Goal: Transaction & Acquisition: Purchase product/service

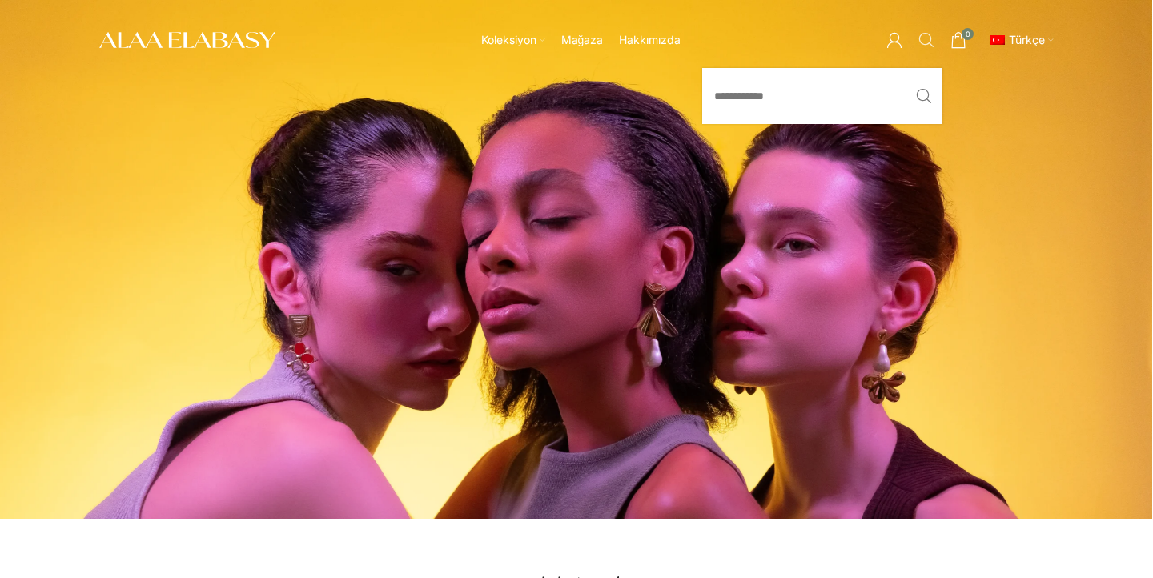
click at [925, 39] on span "Arama" at bounding box center [926, 40] width 16 height 16
click at [878, 95] on input "Arama" at bounding box center [822, 96] width 240 height 56
type input "*"
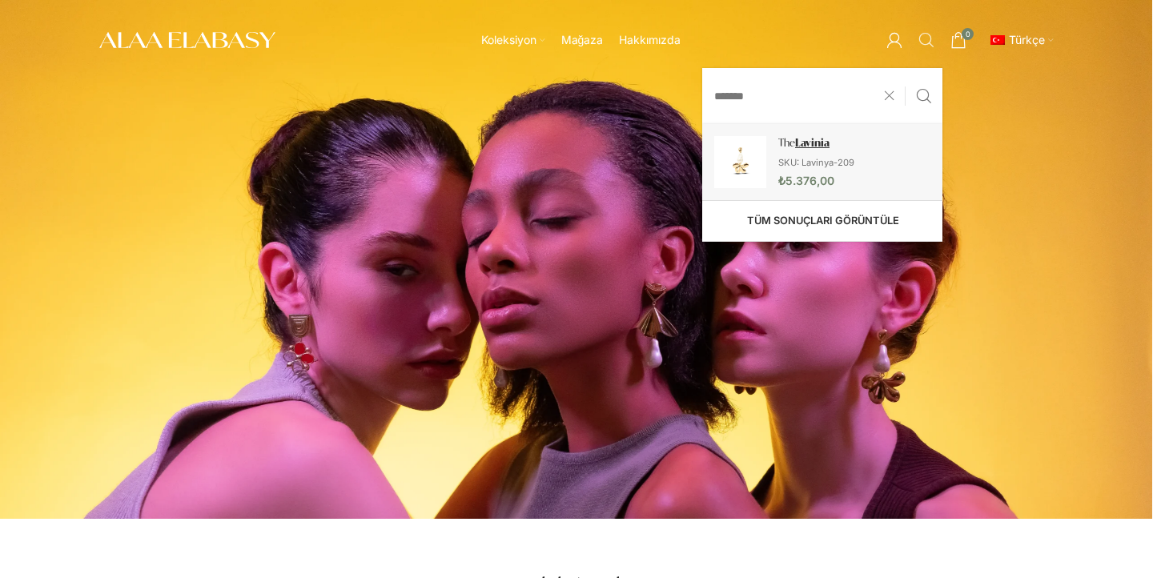
type input "*******"
click at [873, 159] on link "The Lavinia" at bounding box center [822, 162] width 240 height 76
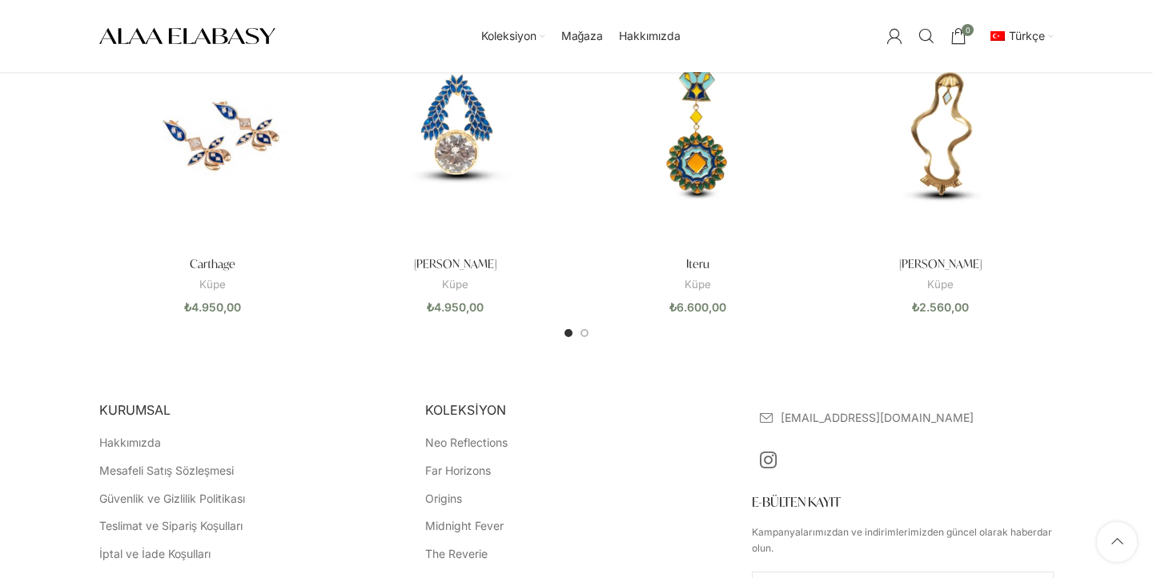
scroll to position [938, 0]
